Goal: Navigation & Orientation: Find specific page/section

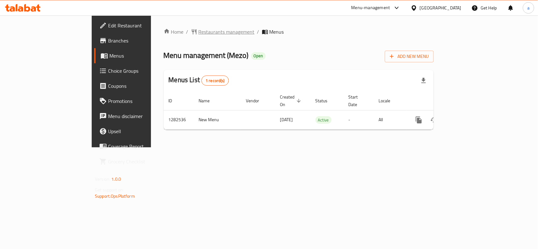
click at [199, 35] on span "Restaurants management" at bounding box center [227, 32] width 56 height 8
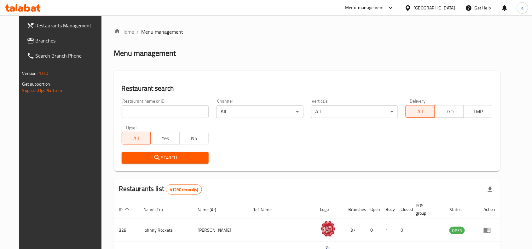
click at [37, 39] on span "Branches" at bounding box center [69, 41] width 67 height 8
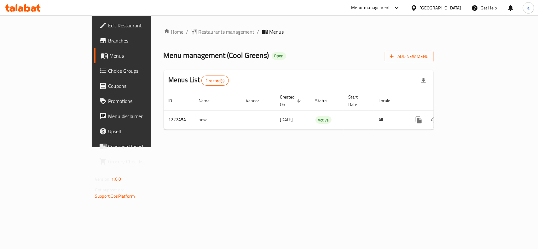
click at [199, 31] on span "Restaurants management" at bounding box center [227, 32] width 56 height 8
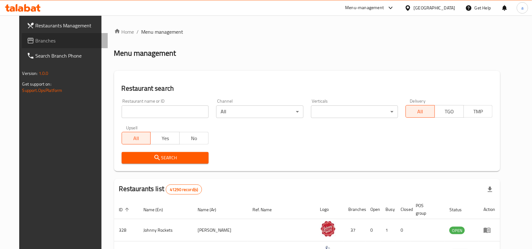
click at [38, 43] on span "Branches" at bounding box center [69, 41] width 67 height 8
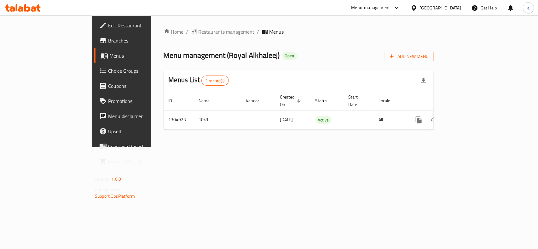
click at [167, 37] on div "Home / Restaurants management / Menus Menu management ( [GEOGRAPHIC_DATA] ) Ope…" at bounding box center [299, 81] width 270 height 107
click at [199, 36] on span "Restaurants management" at bounding box center [227, 32] width 56 height 8
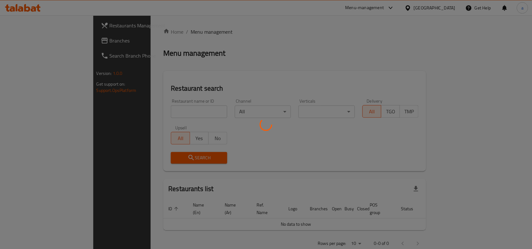
click at [153, 27] on div at bounding box center [266, 124] width 532 height 249
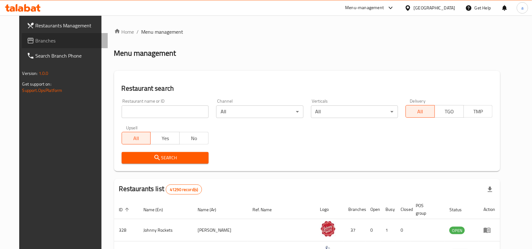
click at [48, 43] on span "Branches" at bounding box center [69, 41] width 67 height 8
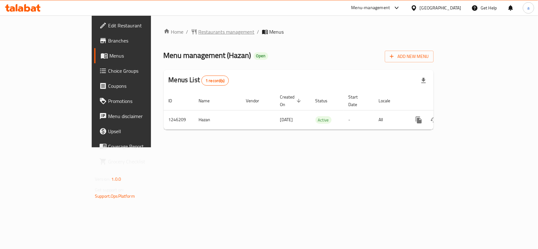
click at [199, 28] on span "Restaurants management" at bounding box center [227, 32] width 56 height 8
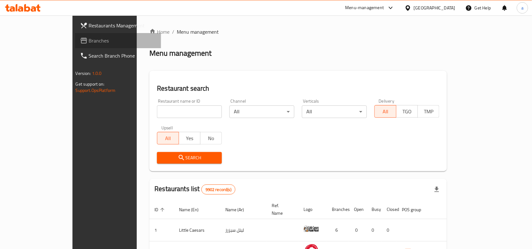
click at [89, 39] on span "Branches" at bounding box center [122, 41] width 67 height 8
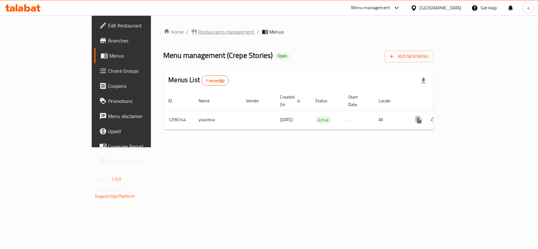
click at [199, 32] on span "Restaurants management" at bounding box center [227, 32] width 56 height 8
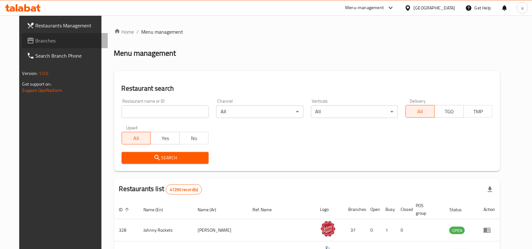
click at [27, 35] on link "Branches" at bounding box center [65, 40] width 86 height 15
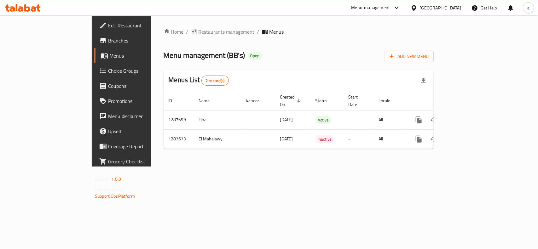
click at [199, 33] on span "Restaurants management" at bounding box center [227, 32] width 56 height 8
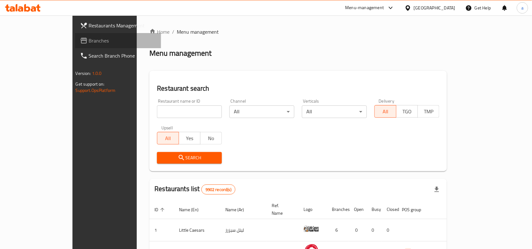
click at [89, 37] on span "Branches" at bounding box center [122, 41] width 67 height 8
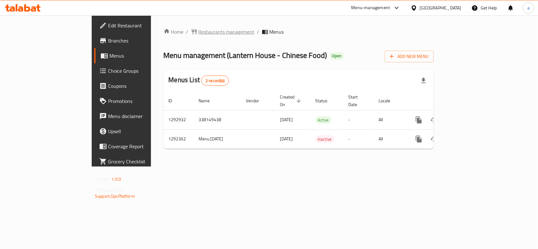
click at [199, 35] on span "Restaurants management" at bounding box center [227, 32] width 56 height 8
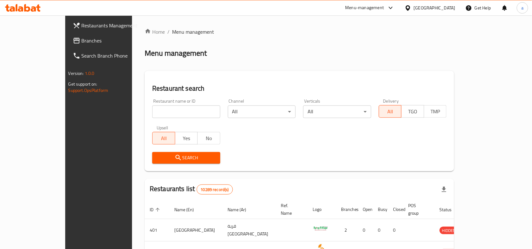
click at [68, 44] on link "Branches" at bounding box center [111, 40] width 86 height 15
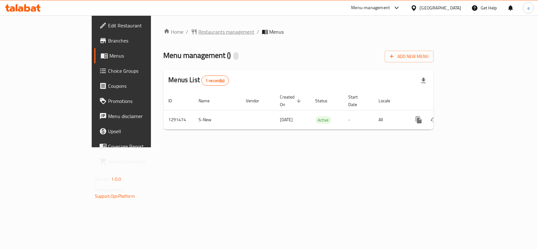
click at [199, 32] on span "Restaurants management" at bounding box center [227, 32] width 56 height 8
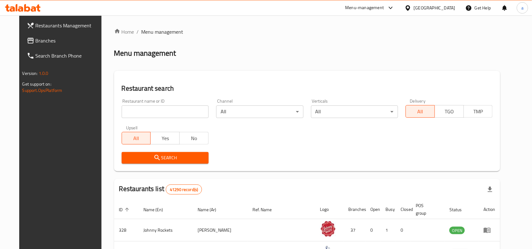
click at [39, 41] on span "Branches" at bounding box center [69, 41] width 67 height 8
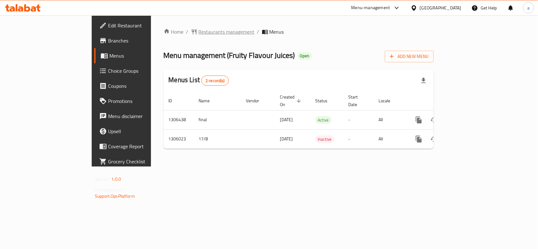
click at [199, 34] on span "Restaurants management" at bounding box center [227, 32] width 56 height 8
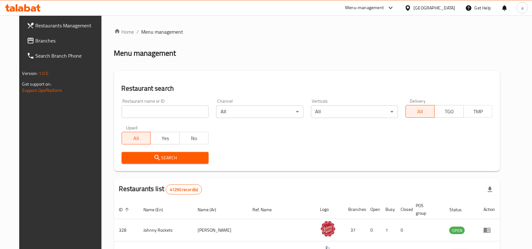
click at [47, 40] on span "Branches" at bounding box center [69, 41] width 67 height 8
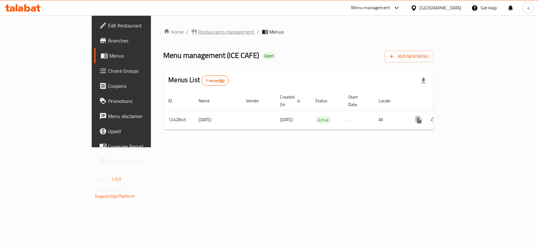
click at [199, 32] on span "Restaurants management" at bounding box center [227, 32] width 56 height 8
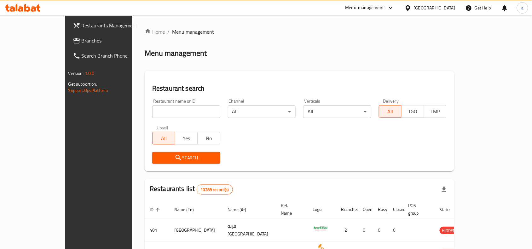
click at [68, 46] on link "Branches" at bounding box center [111, 40] width 86 height 15
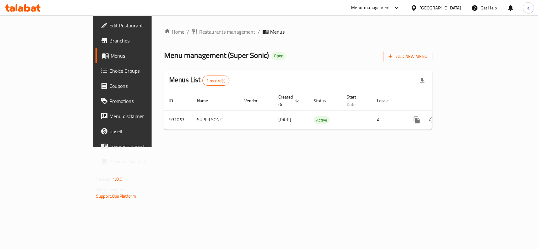
click at [199, 31] on span "Restaurants management" at bounding box center [227, 32] width 56 height 8
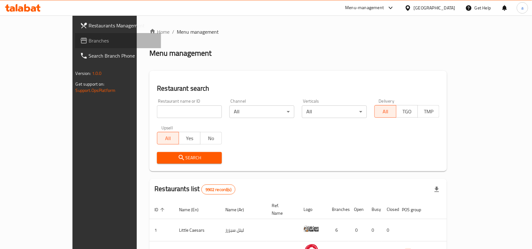
click at [89, 40] on span "Branches" at bounding box center [122, 41] width 67 height 8
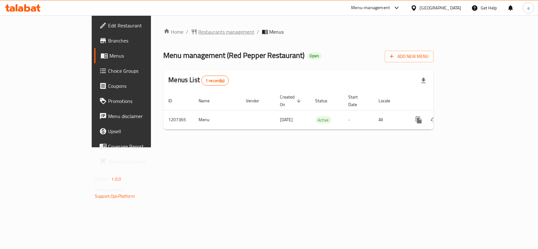
click at [199, 30] on span "Restaurants management" at bounding box center [227, 32] width 56 height 8
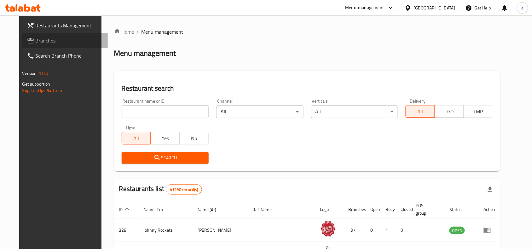
click at [51, 38] on span "Branches" at bounding box center [69, 41] width 67 height 8
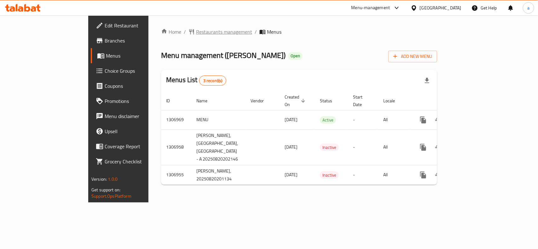
click at [196, 30] on span "Restaurants management" at bounding box center [224, 32] width 56 height 8
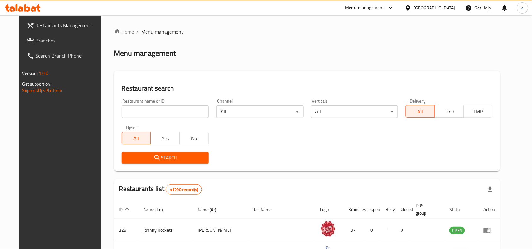
click at [36, 36] on link "Branches" at bounding box center [65, 40] width 86 height 15
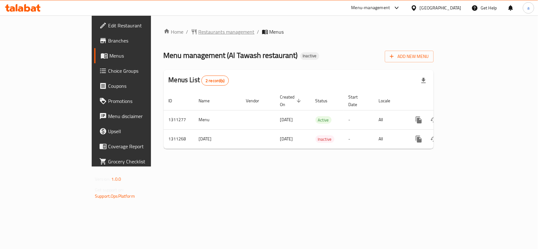
click at [199, 34] on span "Restaurants management" at bounding box center [227, 32] width 56 height 8
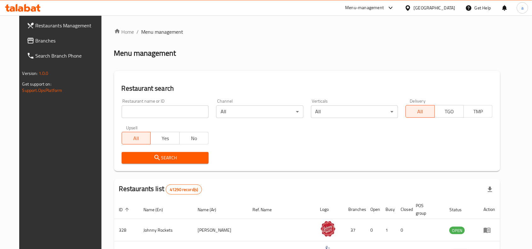
click at [36, 39] on span "Branches" at bounding box center [69, 41] width 67 height 8
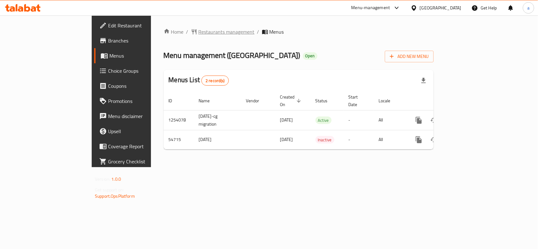
click at [199, 30] on span "Restaurants management" at bounding box center [227, 32] width 56 height 8
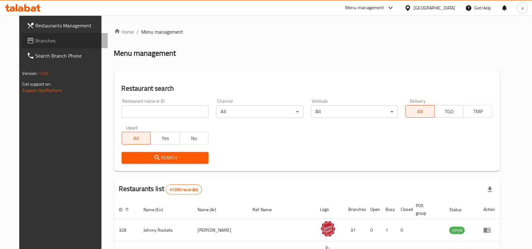
click at [40, 40] on span "Branches" at bounding box center [69, 41] width 67 height 8
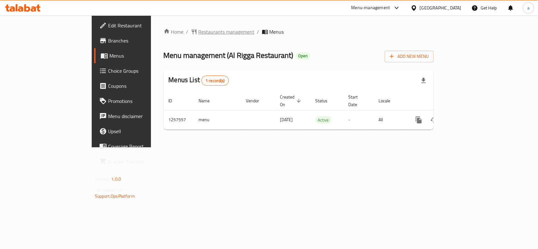
click at [199, 31] on span "Restaurants management" at bounding box center [227, 32] width 56 height 8
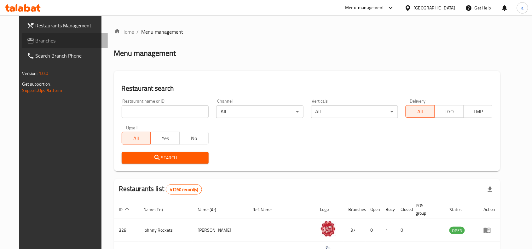
click at [56, 44] on span "Branches" at bounding box center [69, 41] width 67 height 8
